Goal: Navigation & Orientation: Find specific page/section

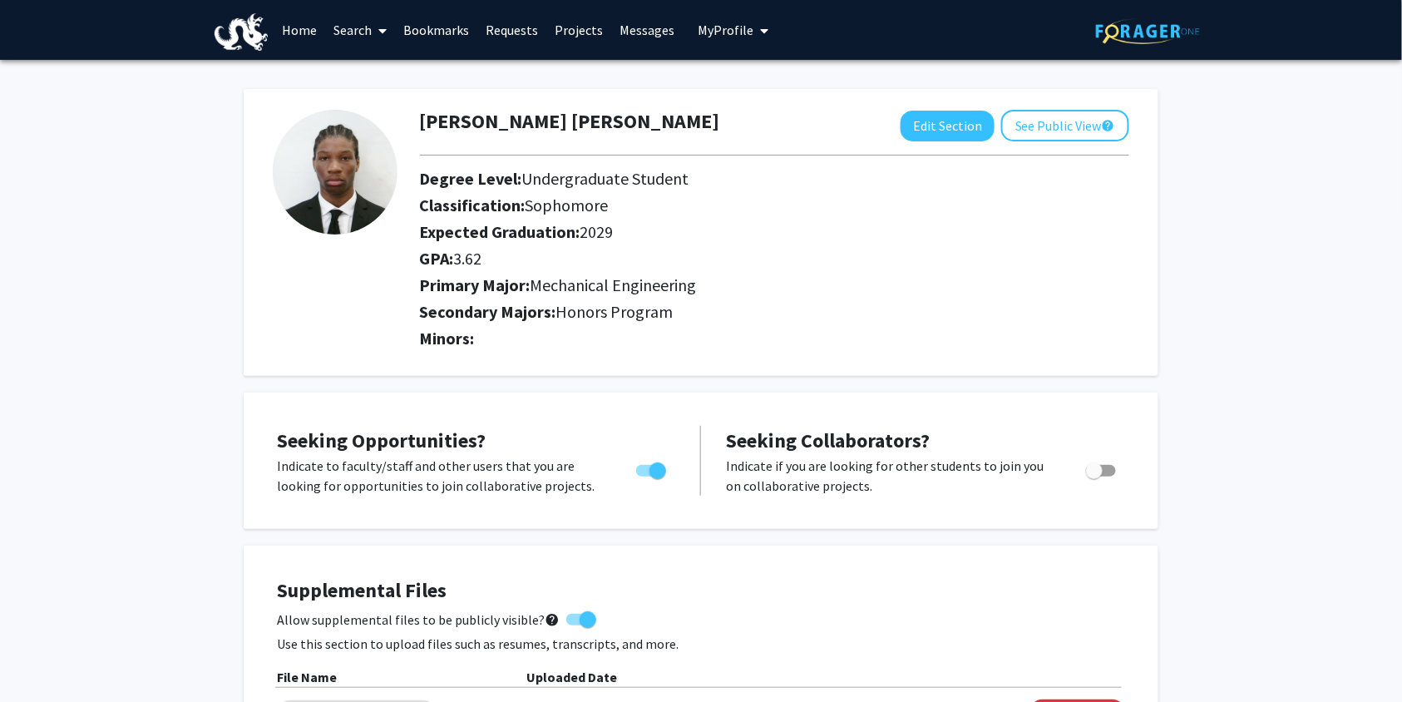
click at [512, 36] on link "Requests" at bounding box center [511, 30] width 69 height 58
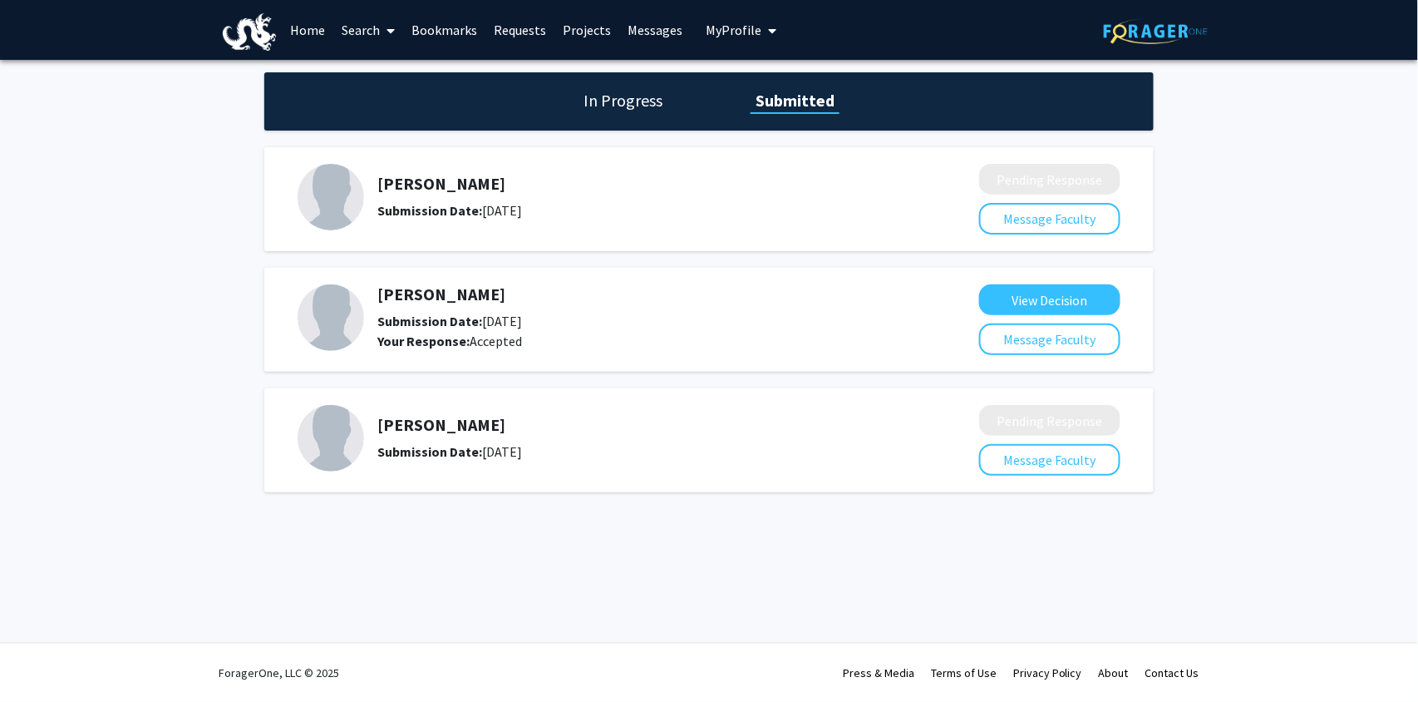
click at [658, 26] on link "Messages" at bounding box center [655, 30] width 72 height 58
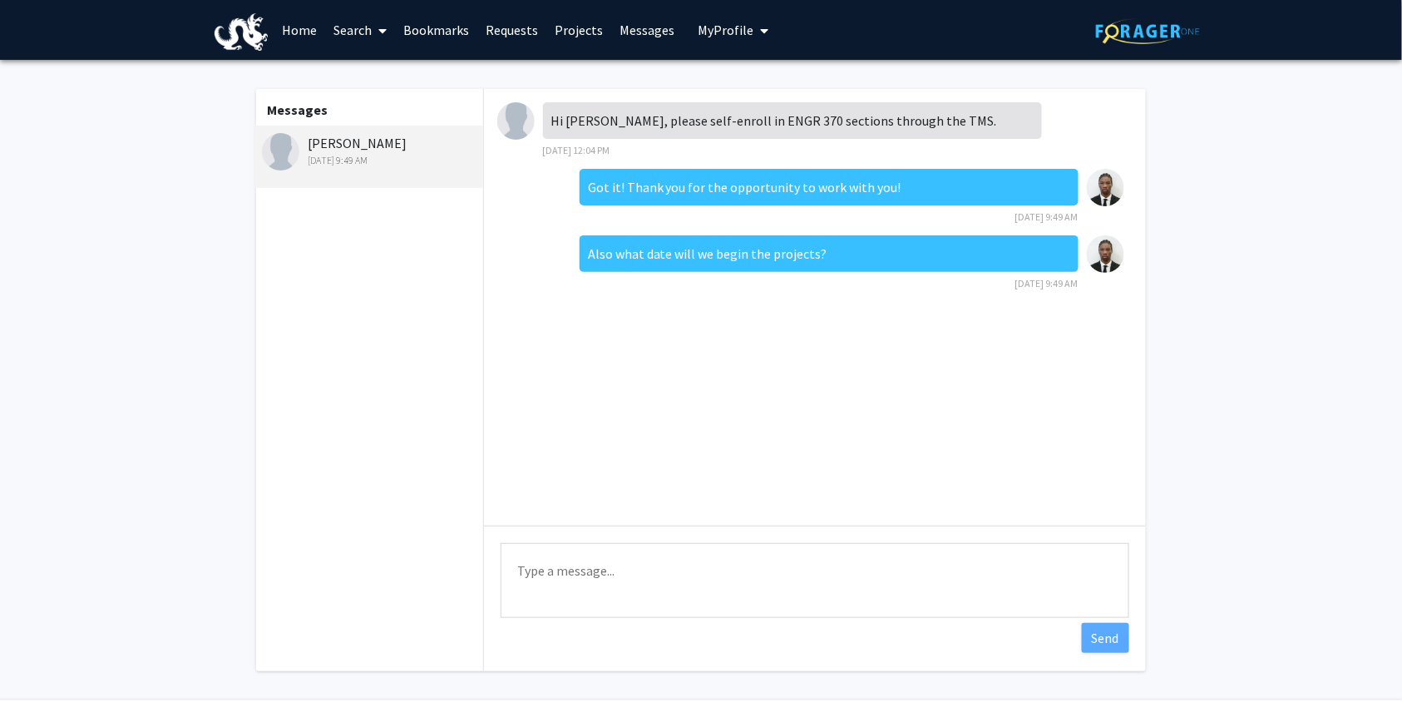
click at [514, 33] on link "Requests" at bounding box center [511, 30] width 69 height 58
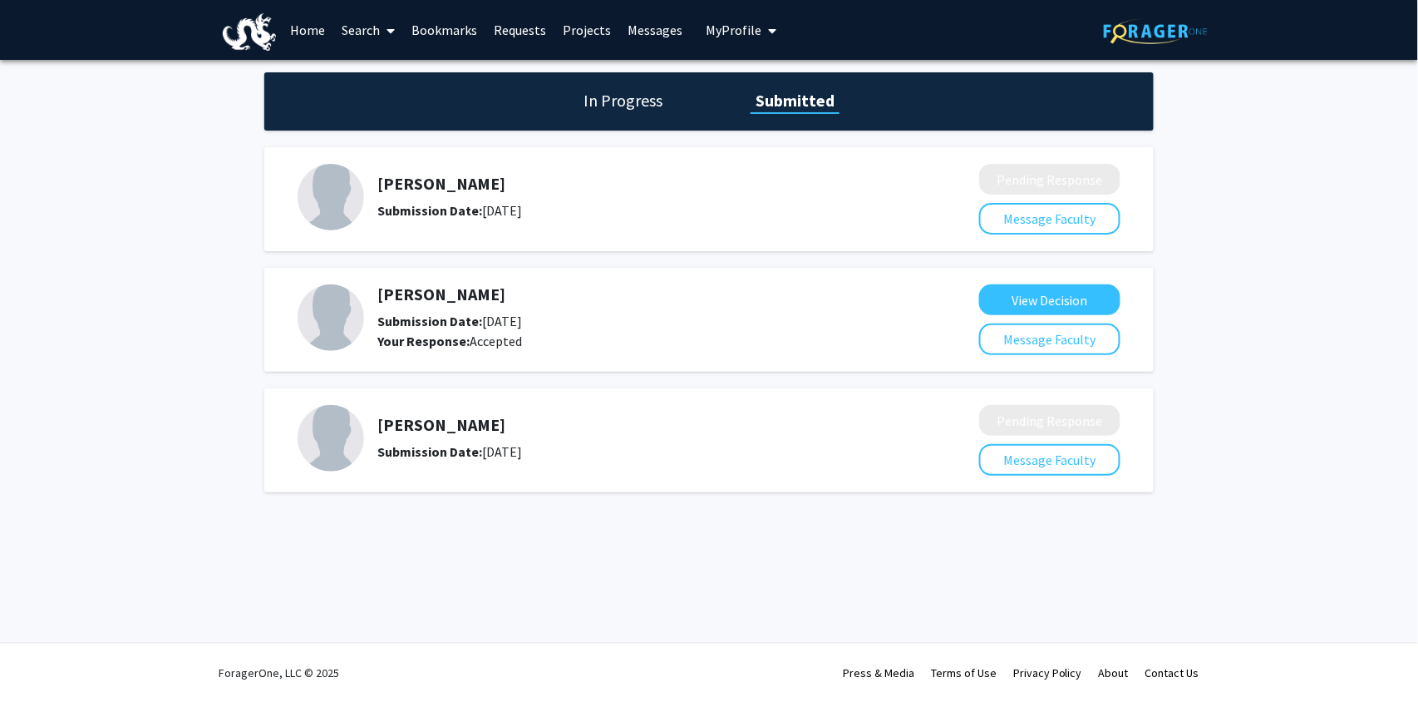
click at [468, 35] on link "Bookmarks" at bounding box center [444, 30] width 82 height 58
